Goal: Transaction & Acquisition: Obtain resource

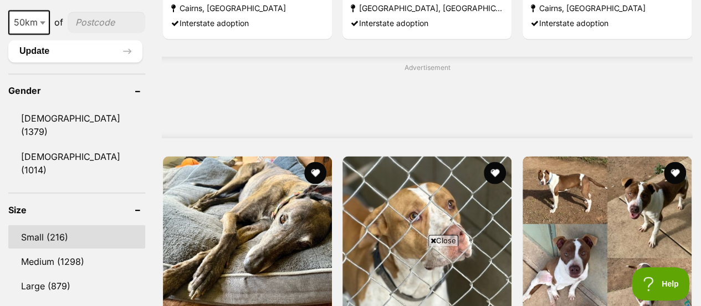
scroll to position [943, 0]
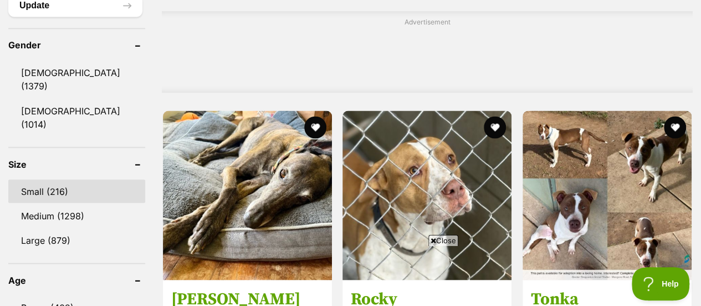
click at [38, 179] on link "Small (216)" at bounding box center [76, 190] width 137 height 23
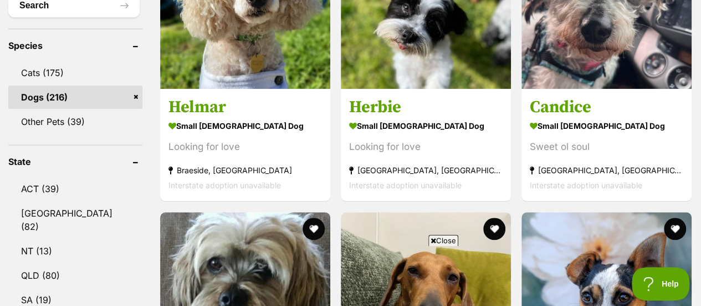
click at [433, 239] on icon at bounding box center [434, 240] width 6 height 7
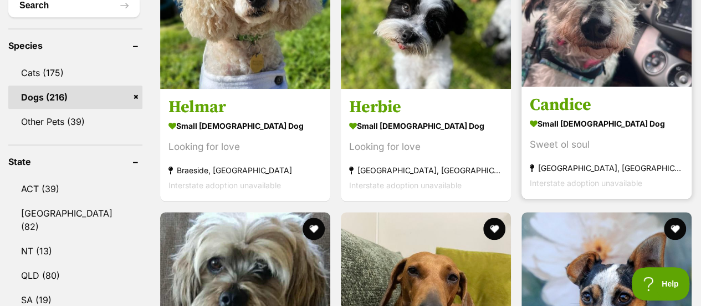
click at [564, 107] on h3 "Candice" at bounding box center [607, 105] width 154 height 21
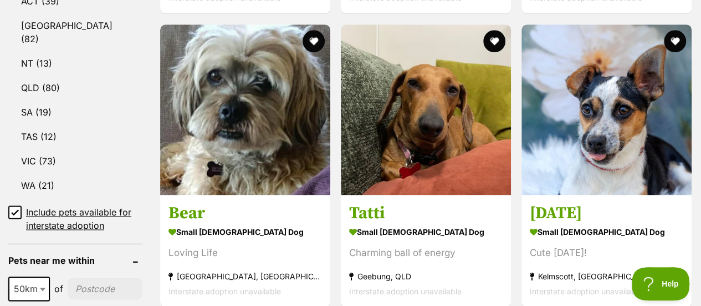
scroll to position [665, 0]
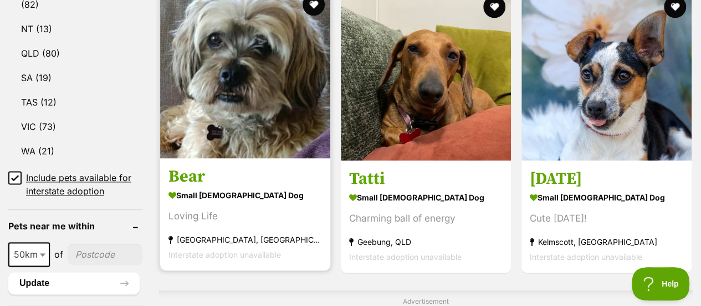
click at [191, 176] on h3 "Bear" at bounding box center [246, 176] width 154 height 21
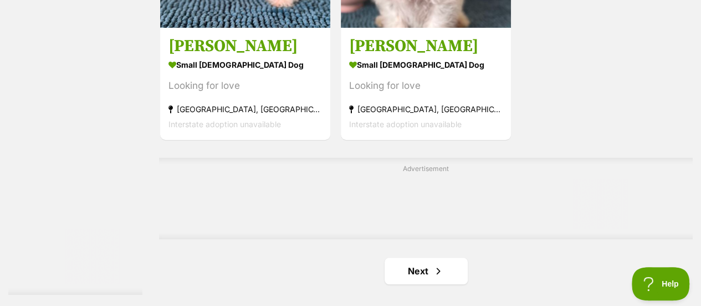
scroll to position [2495, 0]
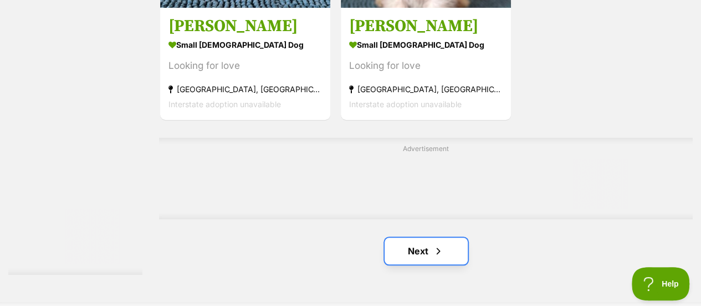
click at [413, 255] on link "Next" at bounding box center [426, 250] width 83 height 27
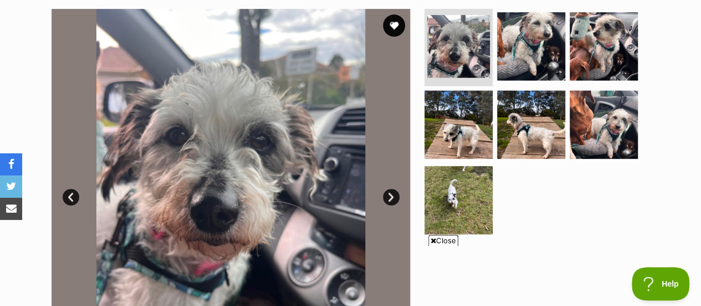
click at [433, 238] on icon at bounding box center [434, 240] width 6 height 7
click at [390, 198] on link "Next" at bounding box center [391, 197] width 17 height 17
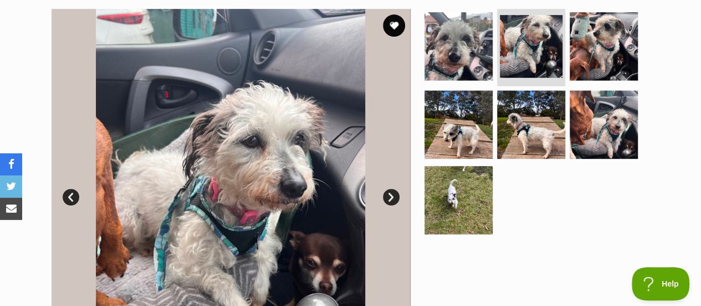
click at [390, 198] on link "Next" at bounding box center [391, 197] width 17 height 17
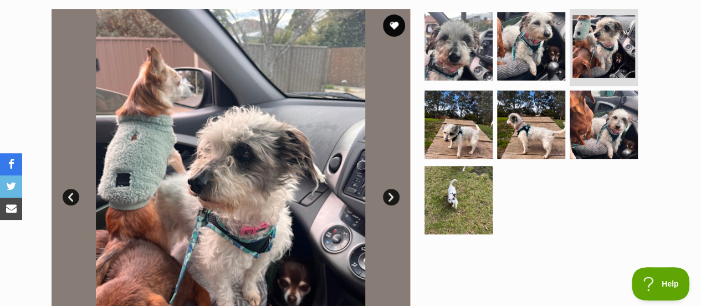
click at [390, 198] on link "Next" at bounding box center [391, 197] width 17 height 17
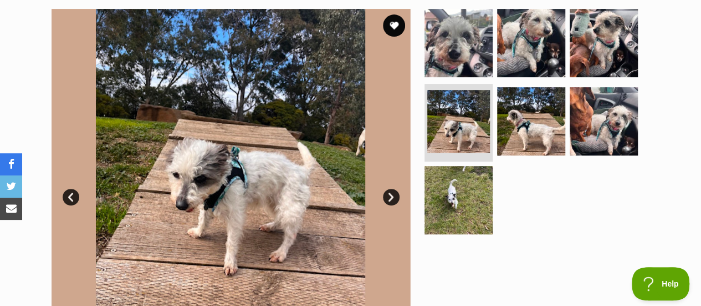
click at [390, 198] on link "Next" at bounding box center [391, 197] width 17 height 17
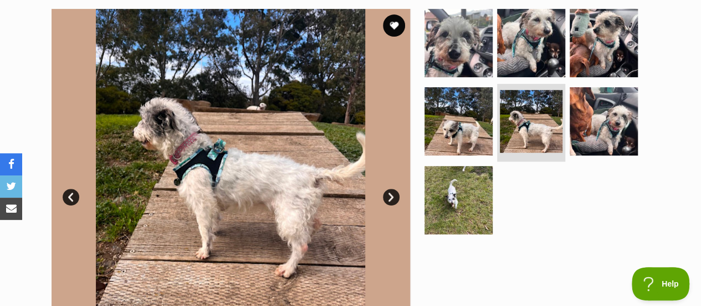
click at [390, 198] on link "Next" at bounding box center [391, 197] width 17 height 17
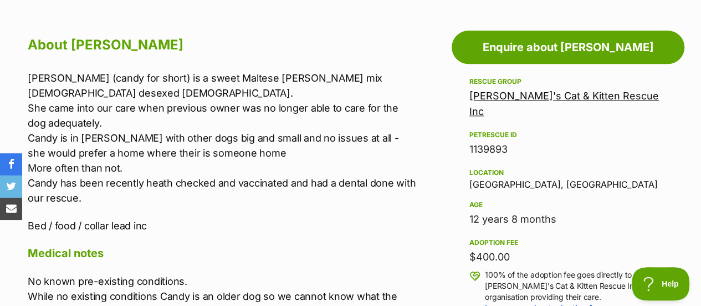
scroll to position [610, 0]
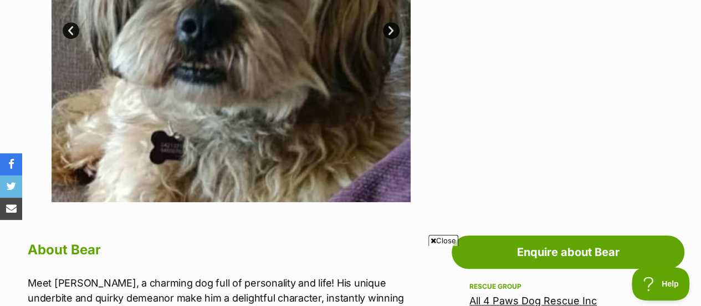
click at [431, 239] on icon at bounding box center [434, 240] width 6 height 7
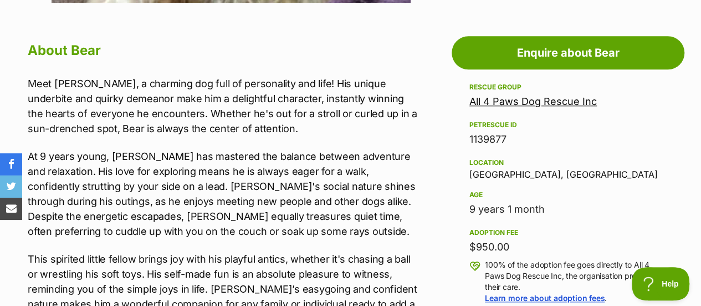
scroll to position [610, 0]
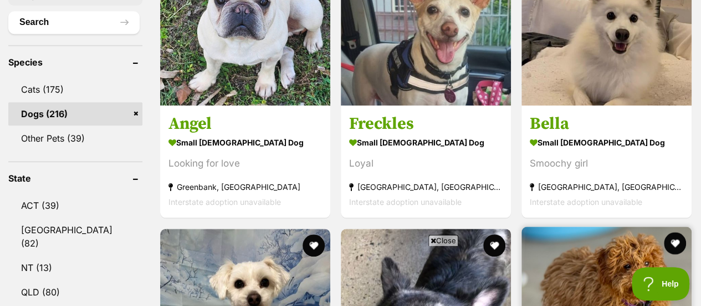
scroll to position [499, 0]
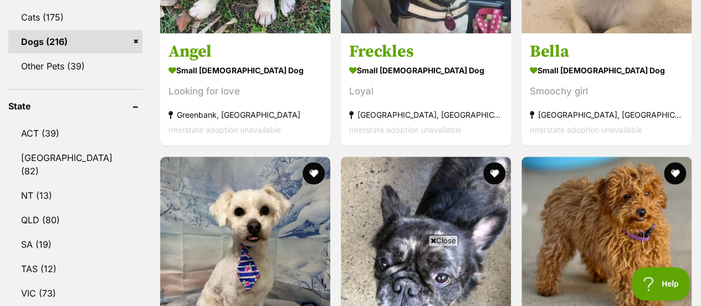
click at [431, 241] on icon at bounding box center [434, 240] width 6 height 7
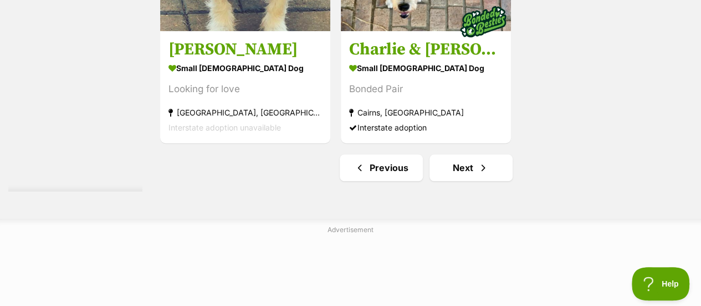
scroll to position [2606, 0]
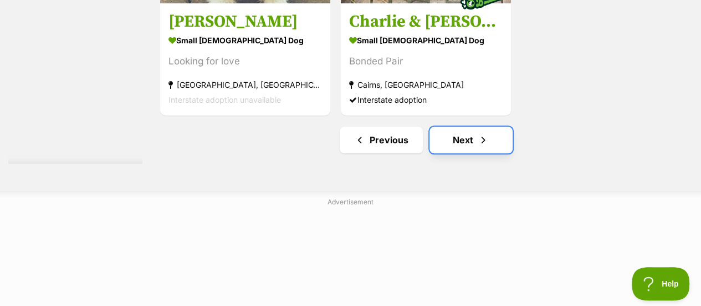
click at [468, 138] on link "Next" at bounding box center [471, 139] width 83 height 27
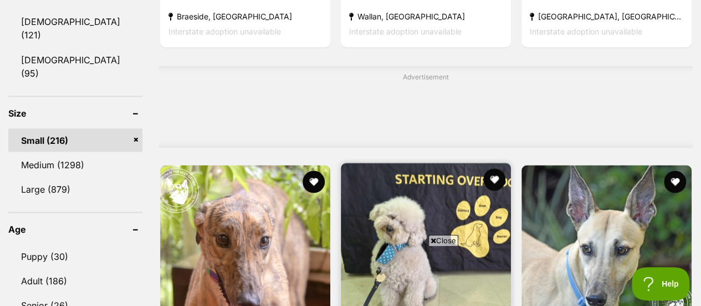
scroll to position [1054, 0]
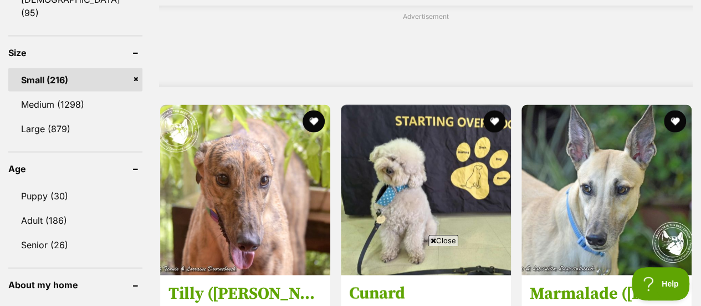
click at [431, 238] on icon at bounding box center [434, 240] width 6 height 7
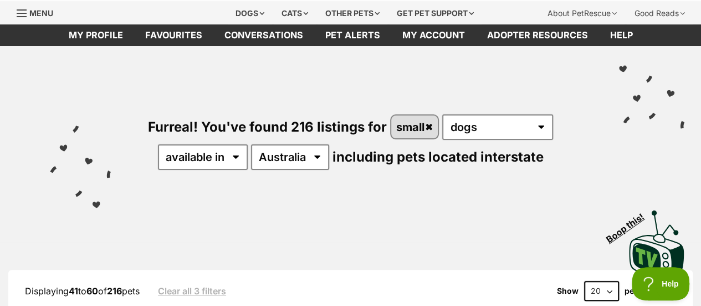
scroll to position [0, 0]
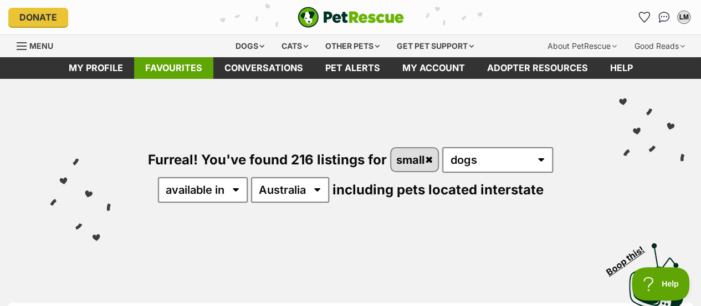
click at [176, 69] on link "Favourites" at bounding box center [173, 68] width 79 height 22
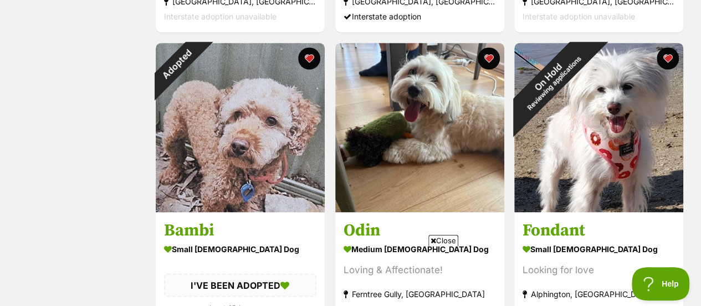
scroll to position [776, 0]
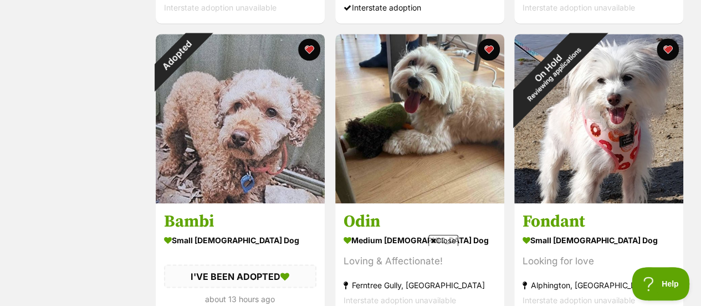
click at [431, 240] on icon at bounding box center [434, 240] width 6 height 7
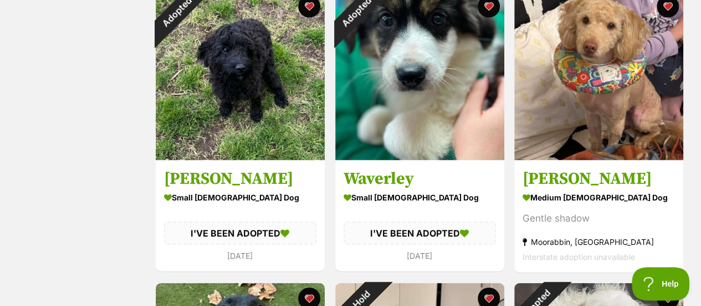
scroll to position [1109, 0]
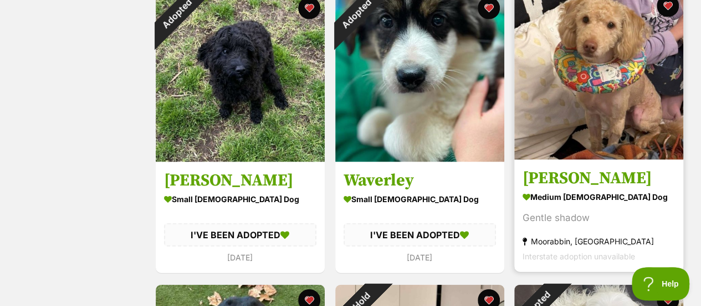
click at [598, 174] on h3 "Alexander Silvanus" at bounding box center [599, 177] width 152 height 21
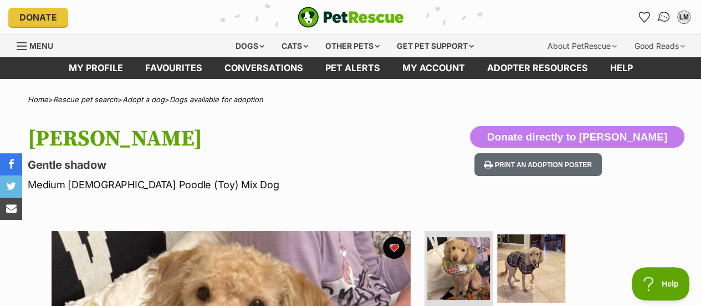
click at [666, 16] on img "Conversations" at bounding box center [664, 17] width 15 height 14
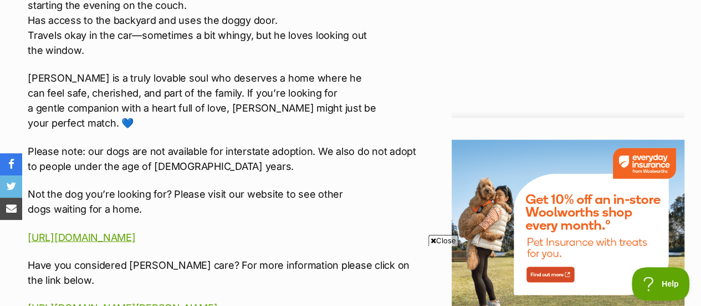
scroll to position [1386, 0]
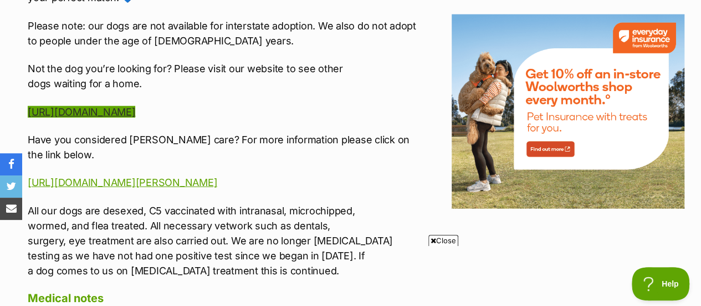
click at [135, 114] on link "https://www.victoriandogrescue.org.au/dogs-for-adoption/" at bounding box center [82, 112] width 108 height 12
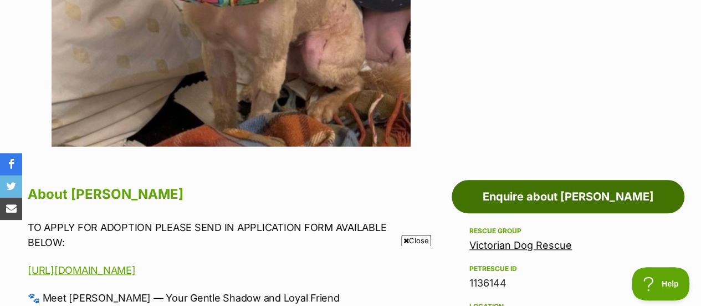
scroll to position [0, 0]
click at [618, 192] on link "Enquire about Alexander Silvanus" at bounding box center [568, 196] width 233 height 33
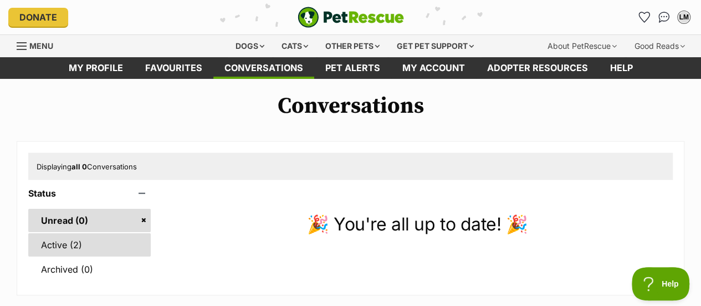
click at [56, 243] on link "Active (2)" at bounding box center [89, 244] width 123 height 23
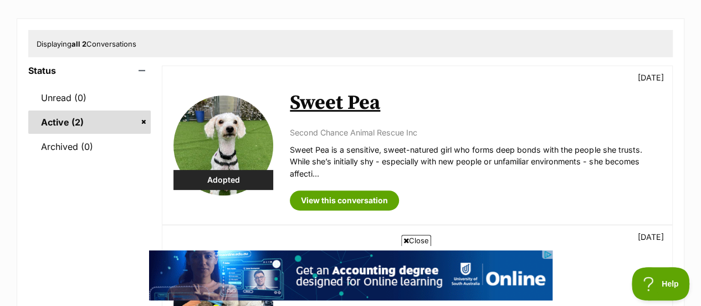
scroll to position [111, 0]
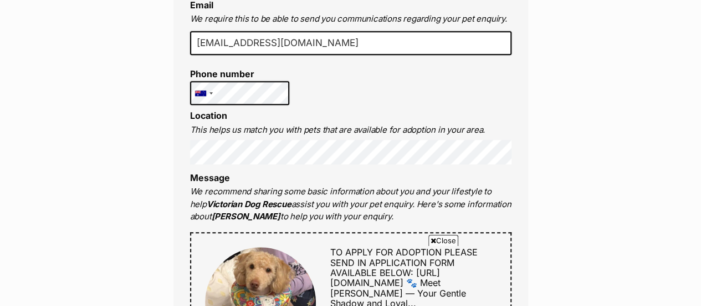
scroll to position [388, 0]
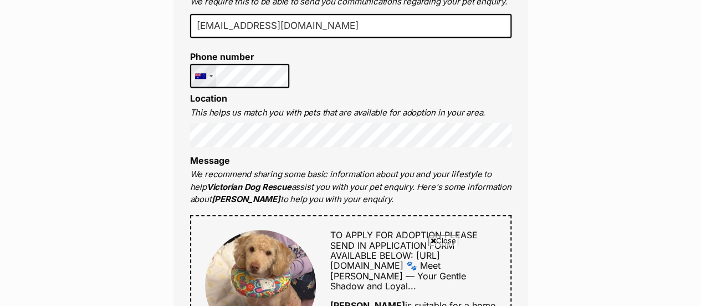
click at [212, 88] on div "United States +1 United Kingdom +44 Afghanistan (‫افغانستان‬‎) +93 Albania (Shq…" at bounding box center [240, 76] width 100 height 24
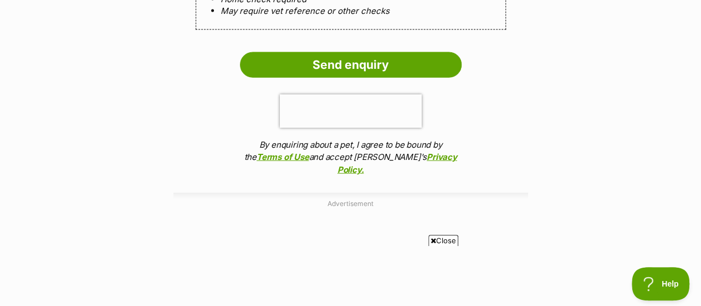
scroll to position [1275, 0]
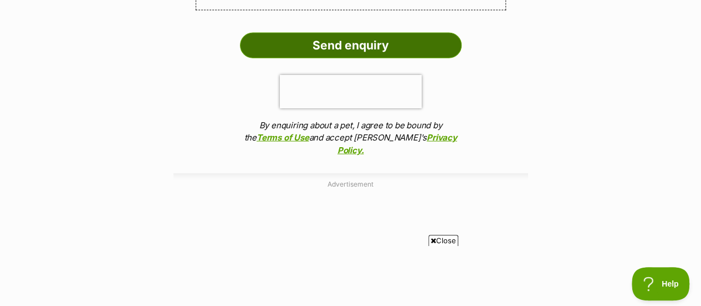
click at [352, 58] on input "Send enquiry" at bounding box center [351, 46] width 222 height 26
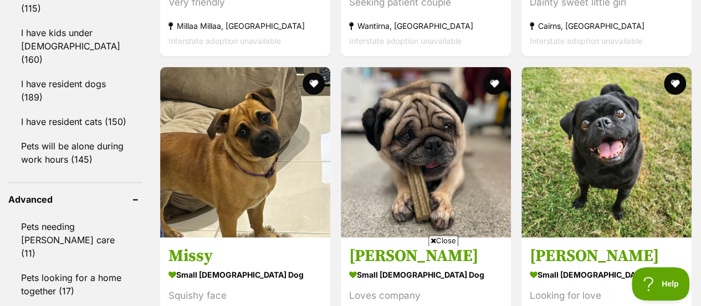
scroll to position [1386, 0]
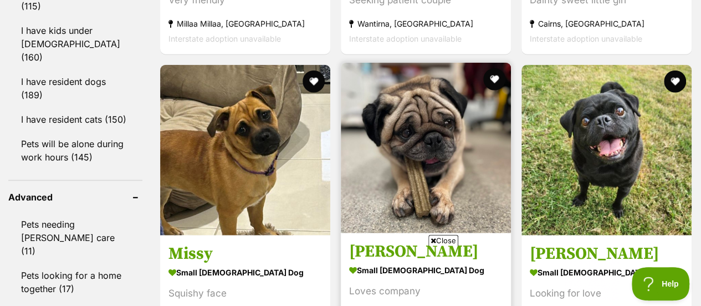
drag, startPoint x: 433, startPoint y: 241, endPoint x: 452, endPoint y: 229, distance: 23.1
click at [433, 241] on icon at bounding box center [434, 240] width 6 height 7
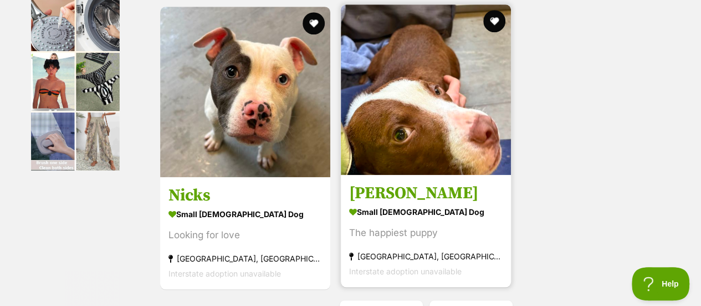
scroll to position [2606, 0]
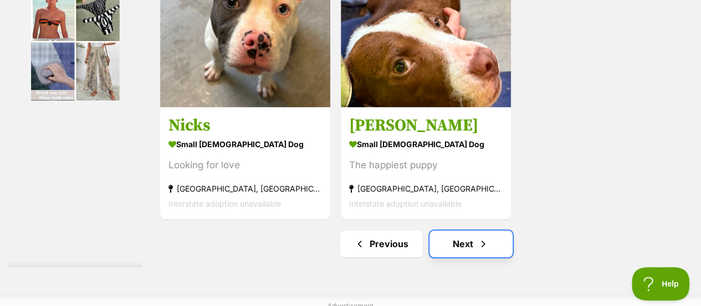
click at [460, 243] on link "Next" at bounding box center [471, 243] width 83 height 27
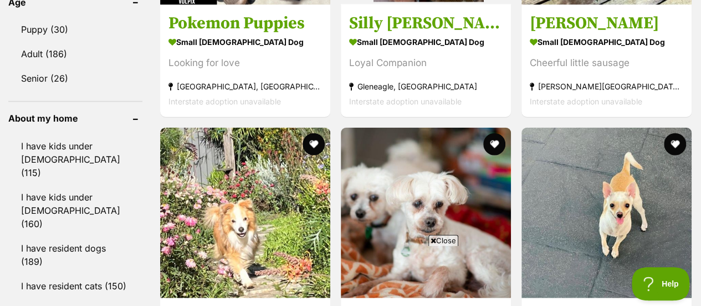
click at [433, 238] on icon at bounding box center [434, 240] width 6 height 7
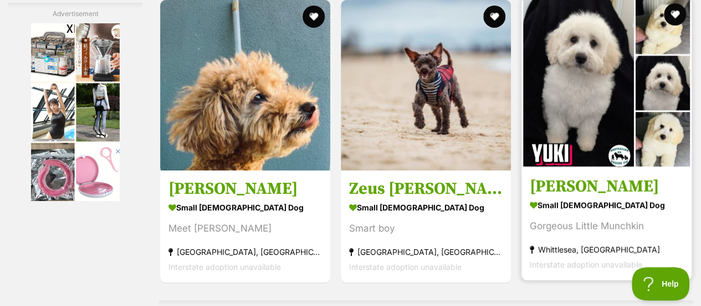
scroll to position [2052, 0]
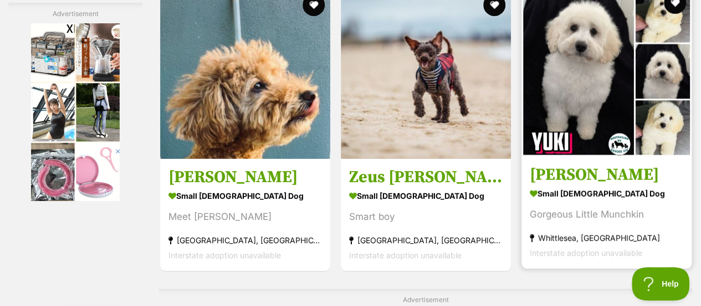
click at [547, 175] on h3 "[PERSON_NAME]" at bounding box center [607, 174] width 154 height 21
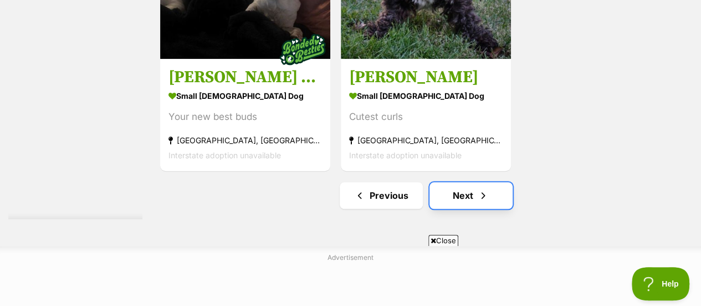
click at [468, 195] on link "Next" at bounding box center [471, 195] width 83 height 27
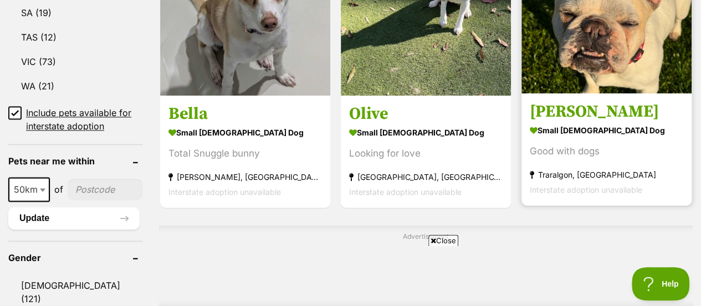
scroll to position [776, 0]
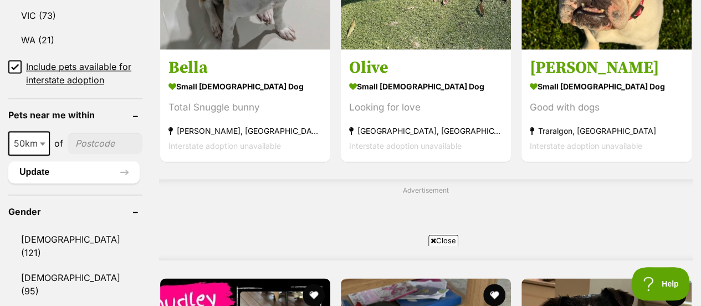
click at [431, 238] on icon at bounding box center [434, 240] width 6 height 7
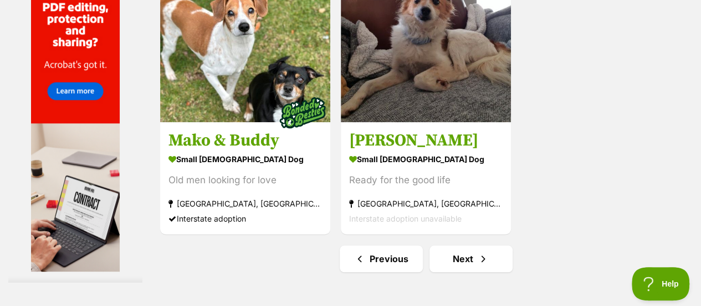
scroll to position [2662, 0]
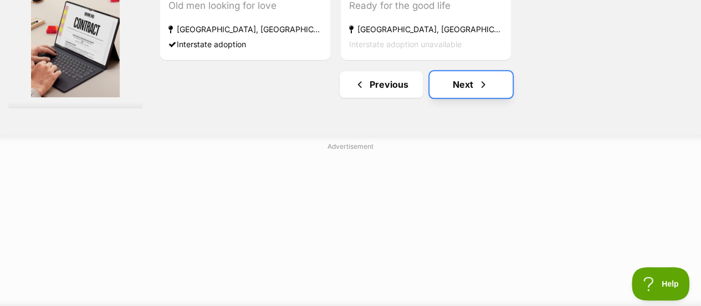
click at [467, 87] on link "Next" at bounding box center [471, 84] width 83 height 27
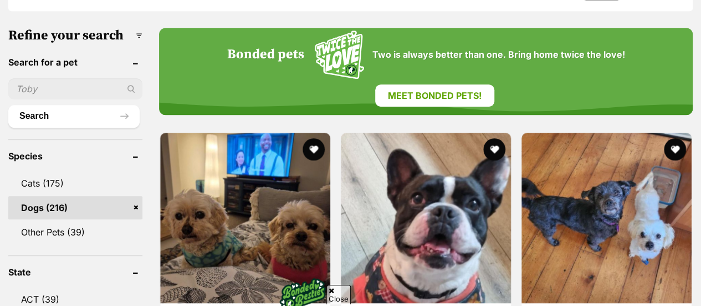
scroll to position [444, 0]
